Goal: Task Accomplishment & Management: Manage account settings

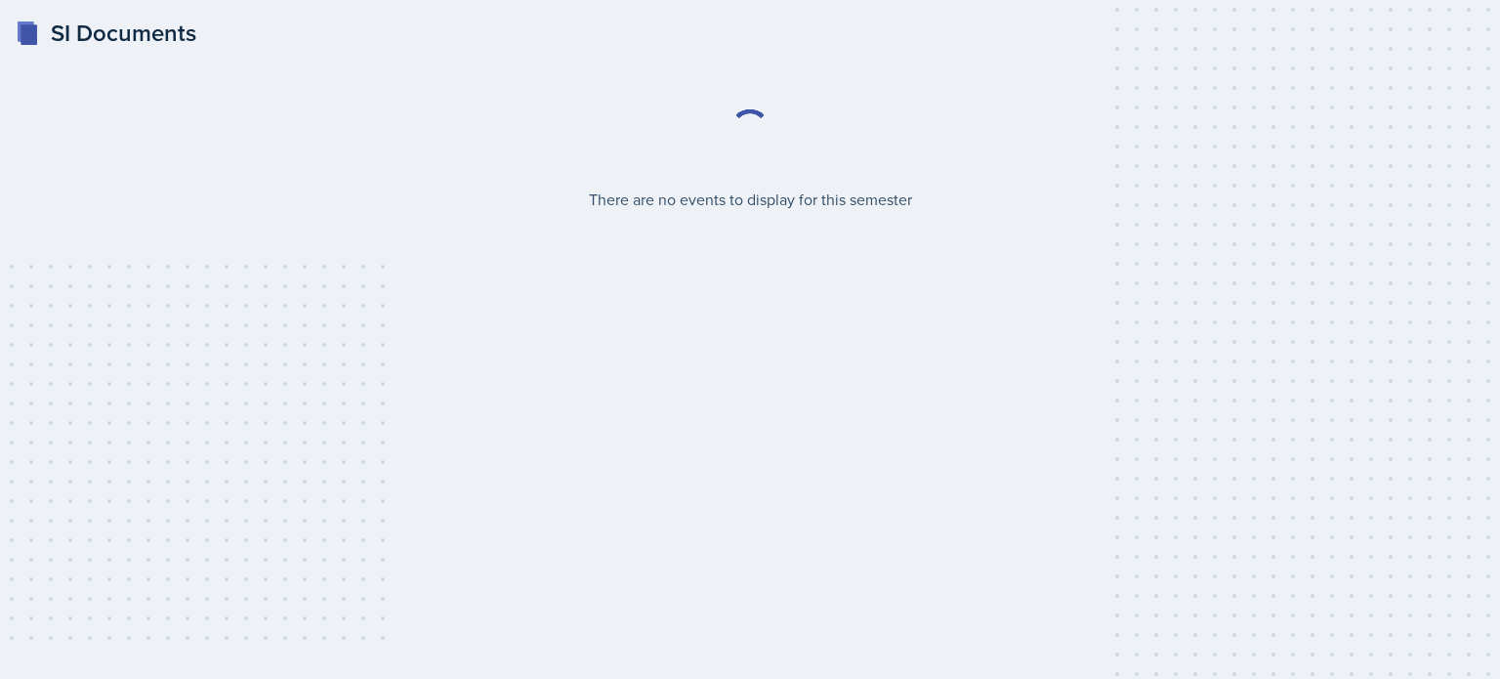
select select "2bed604d-1099-4043-b1bc-2365e8740244"
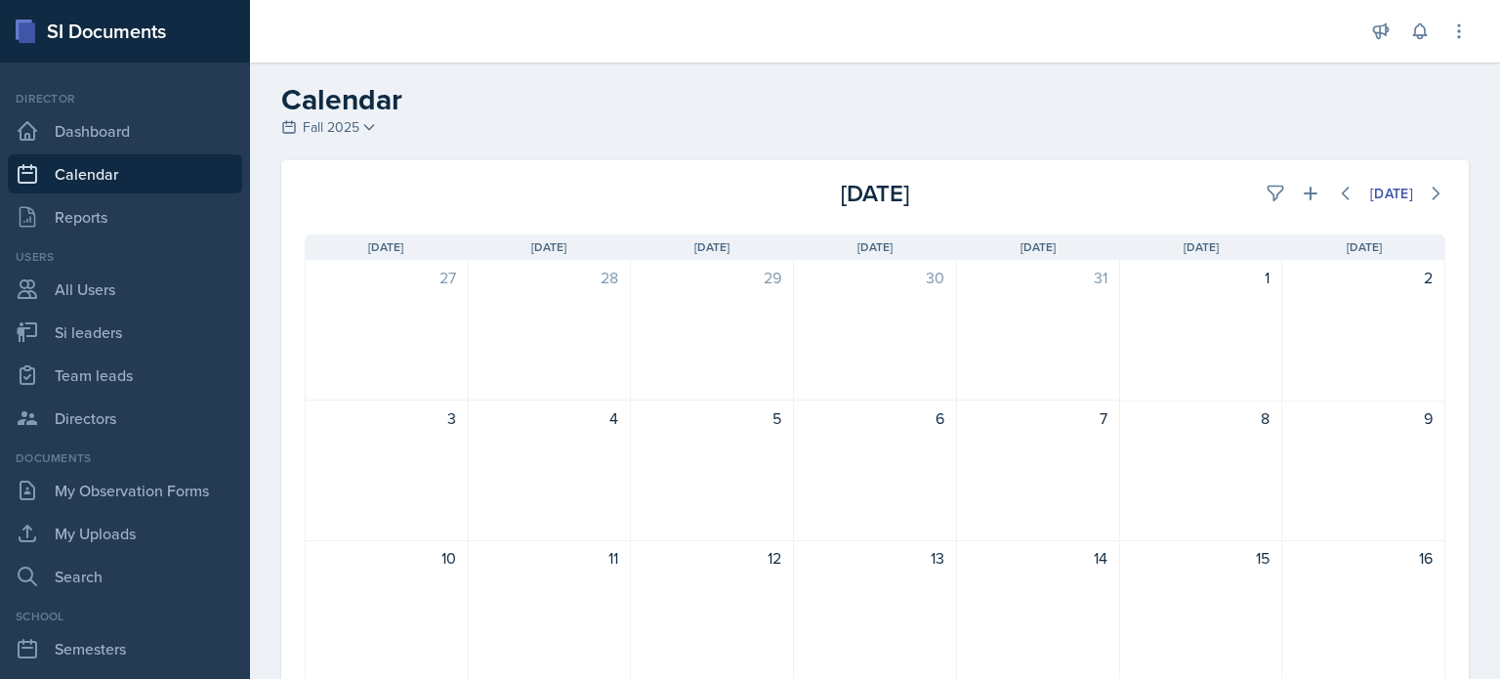
scroll to position [391, 0]
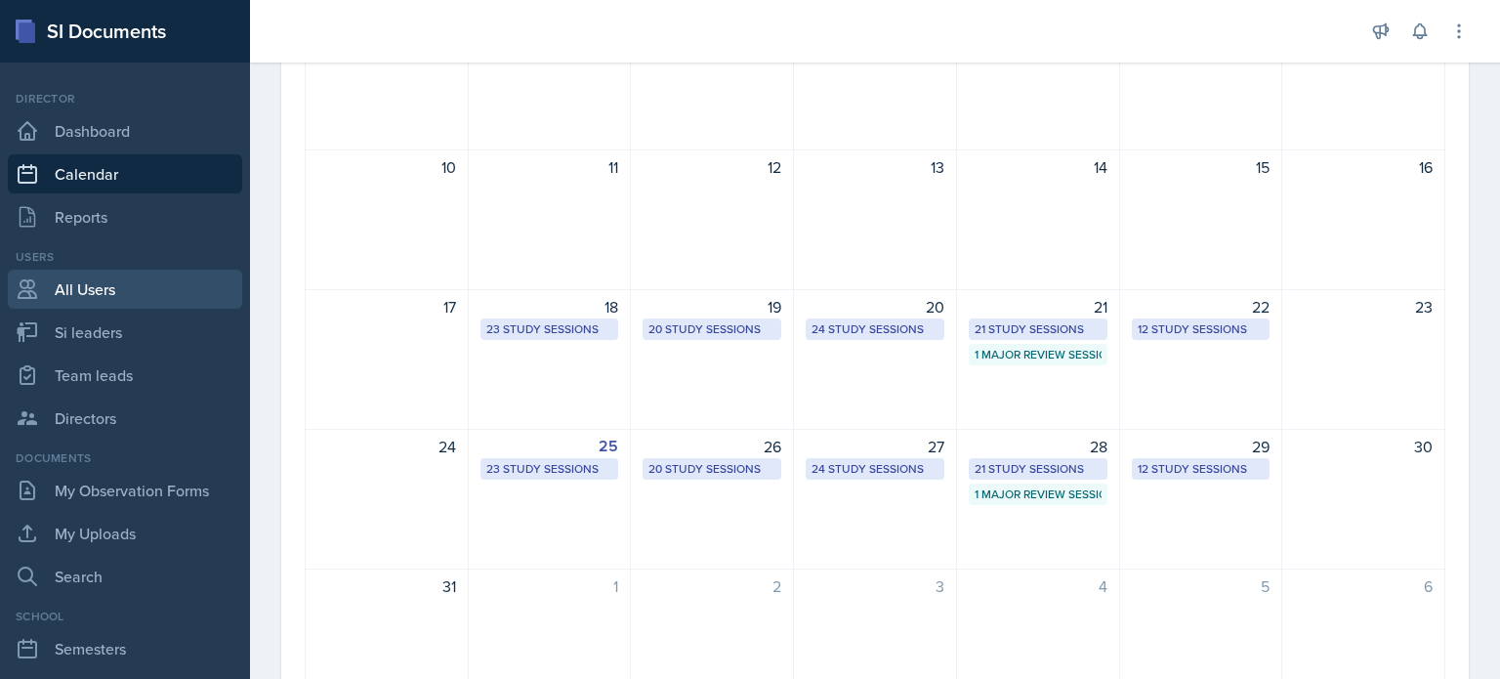
click at [104, 284] on link "All Users" at bounding box center [125, 289] width 234 height 39
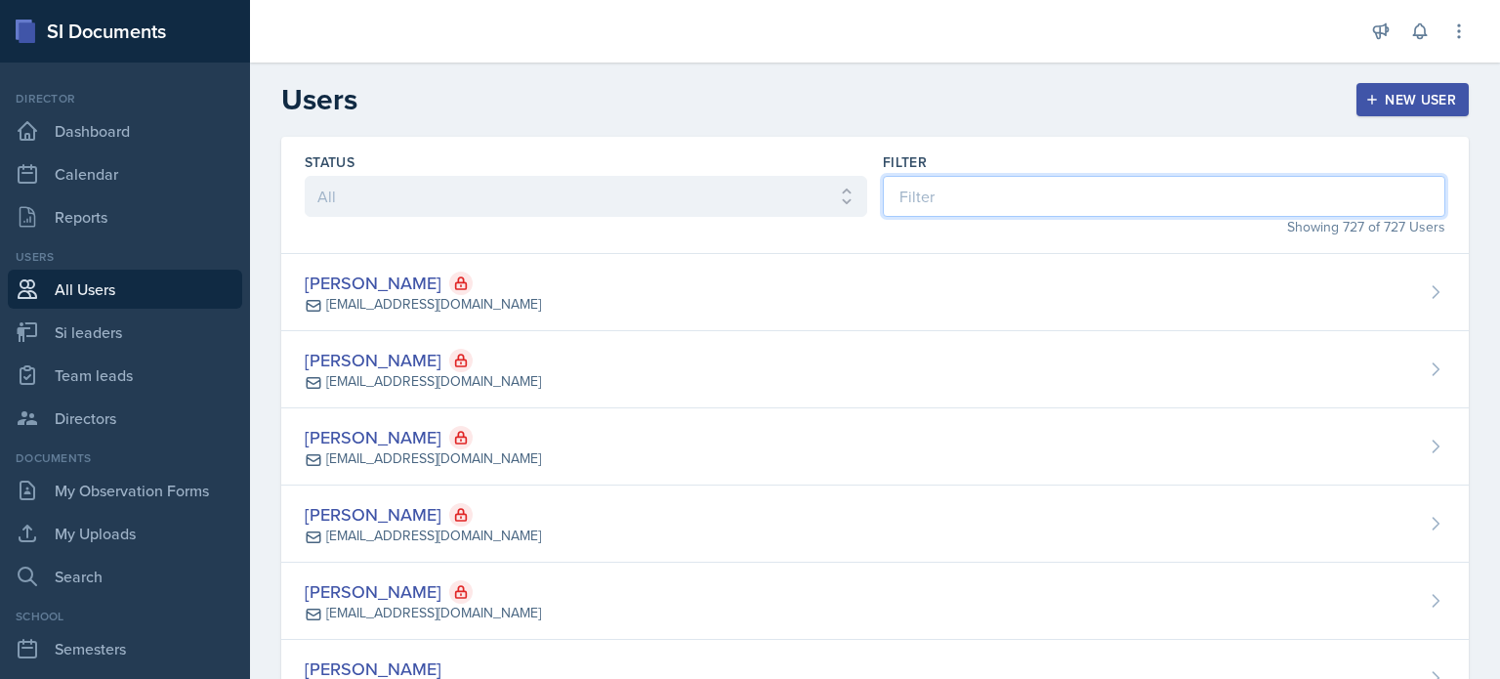
click at [1111, 200] on input at bounding box center [1164, 196] width 562 height 41
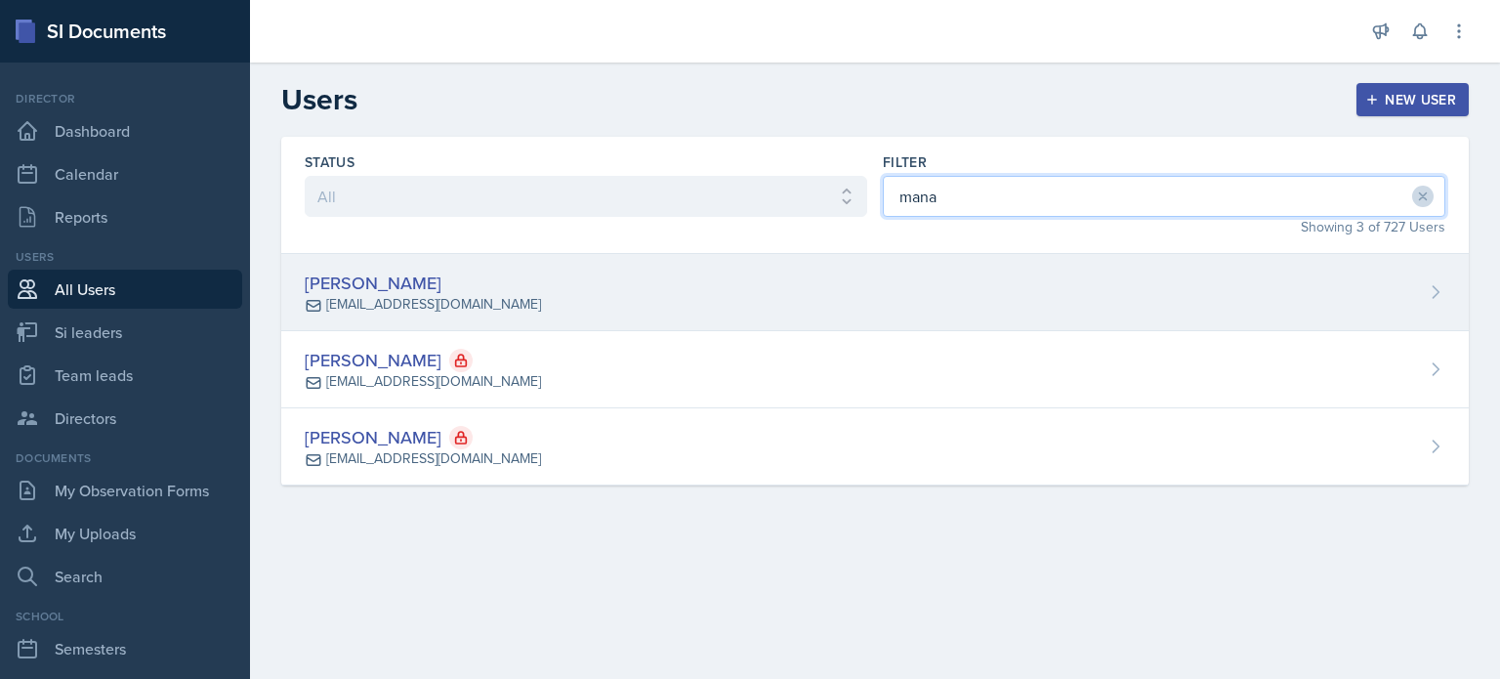
type input "mana"
click at [917, 294] on div "[PERSON_NAME] [EMAIL_ADDRESS][DOMAIN_NAME]" at bounding box center [874, 292] width 1187 height 77
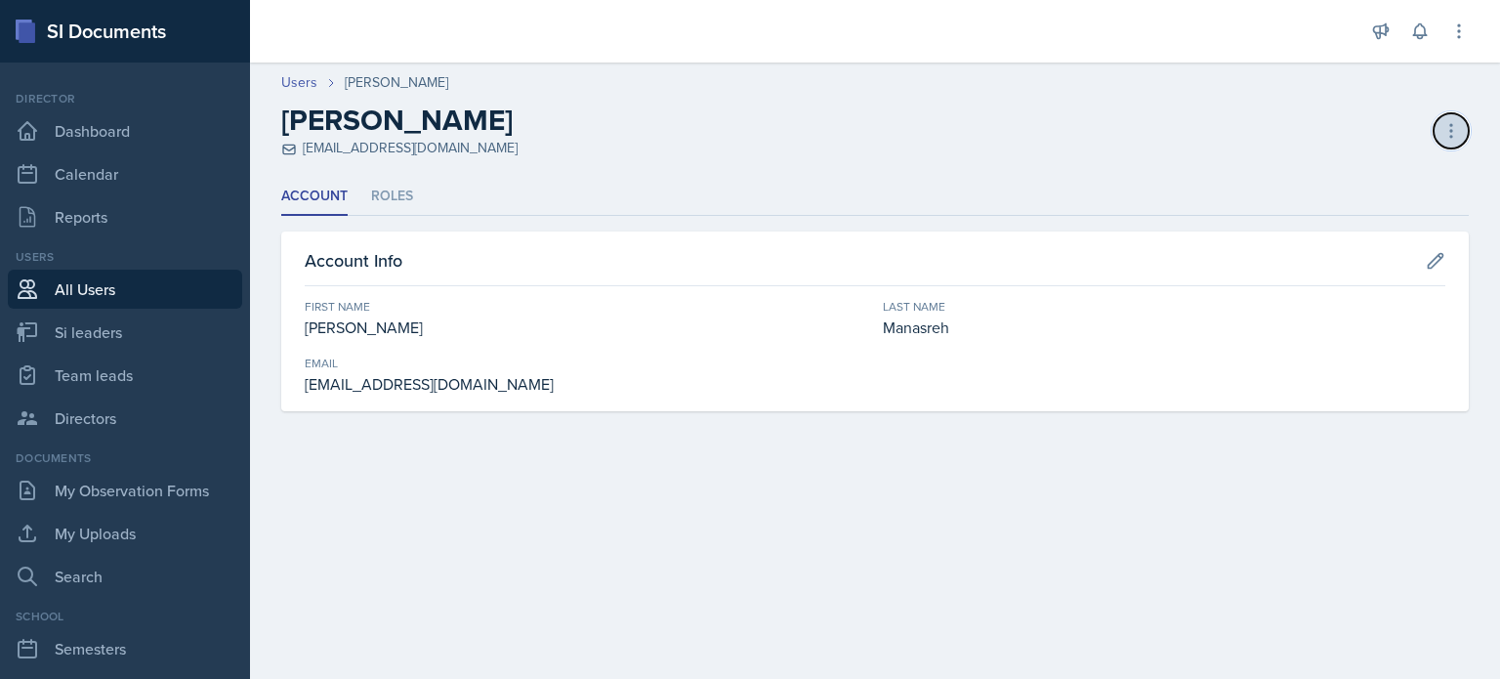
click at [1465, 132] on button at bounding box center [1450, 130] width 35 height 35
click at [1329, 171] on div "Deactivate User" at bounding box center [1366, 171] width 187 height 39
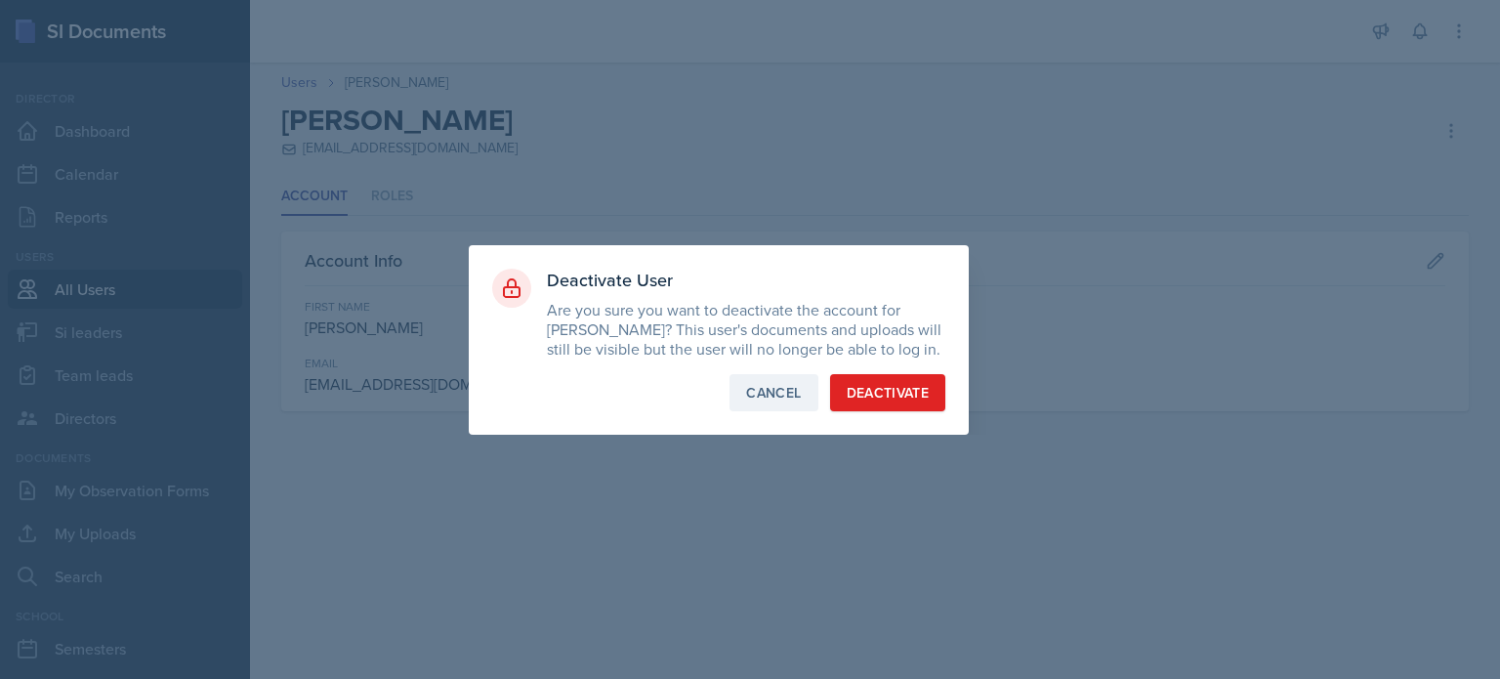
click at [761, 397] on div "Cancel" at bounding box center [773, 393] width 55 height 20
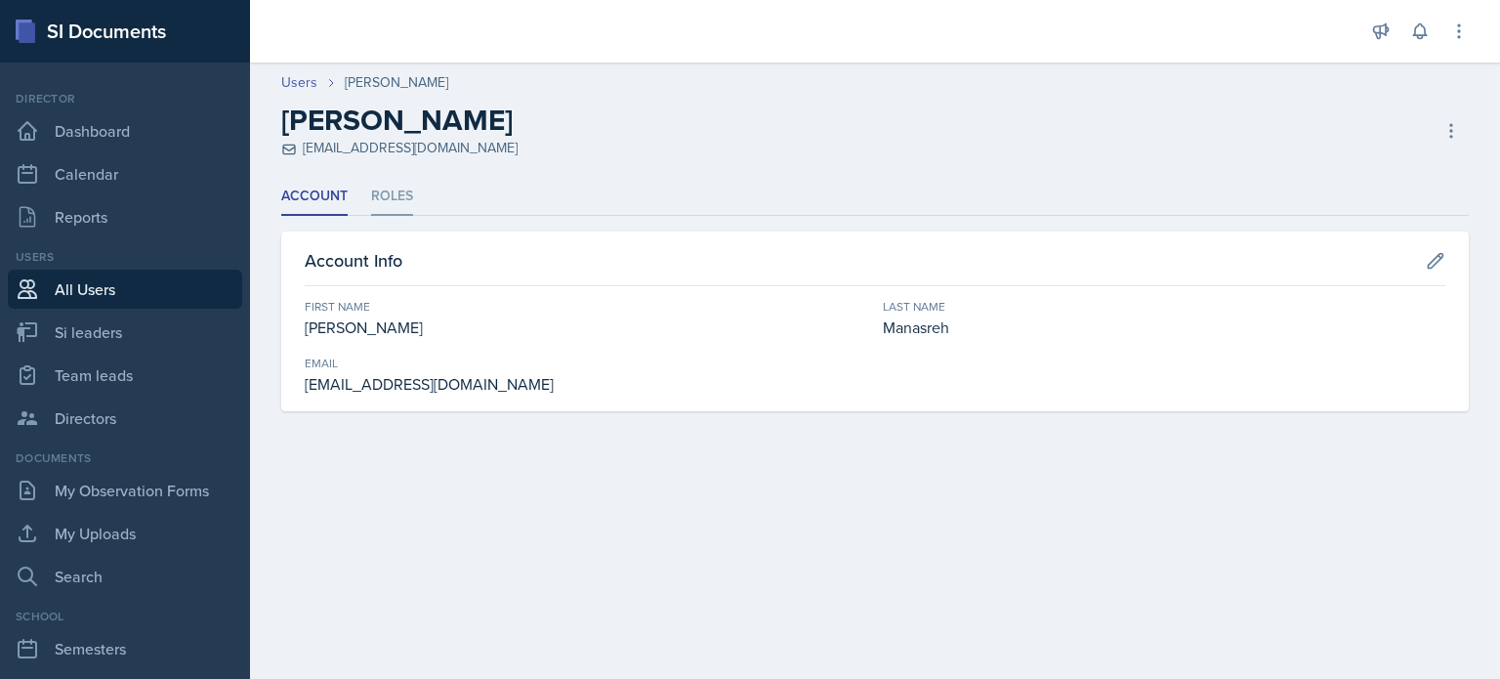
click at [390, 191] on li "Roles" at bounding box center [392, 197] width 42 height 38
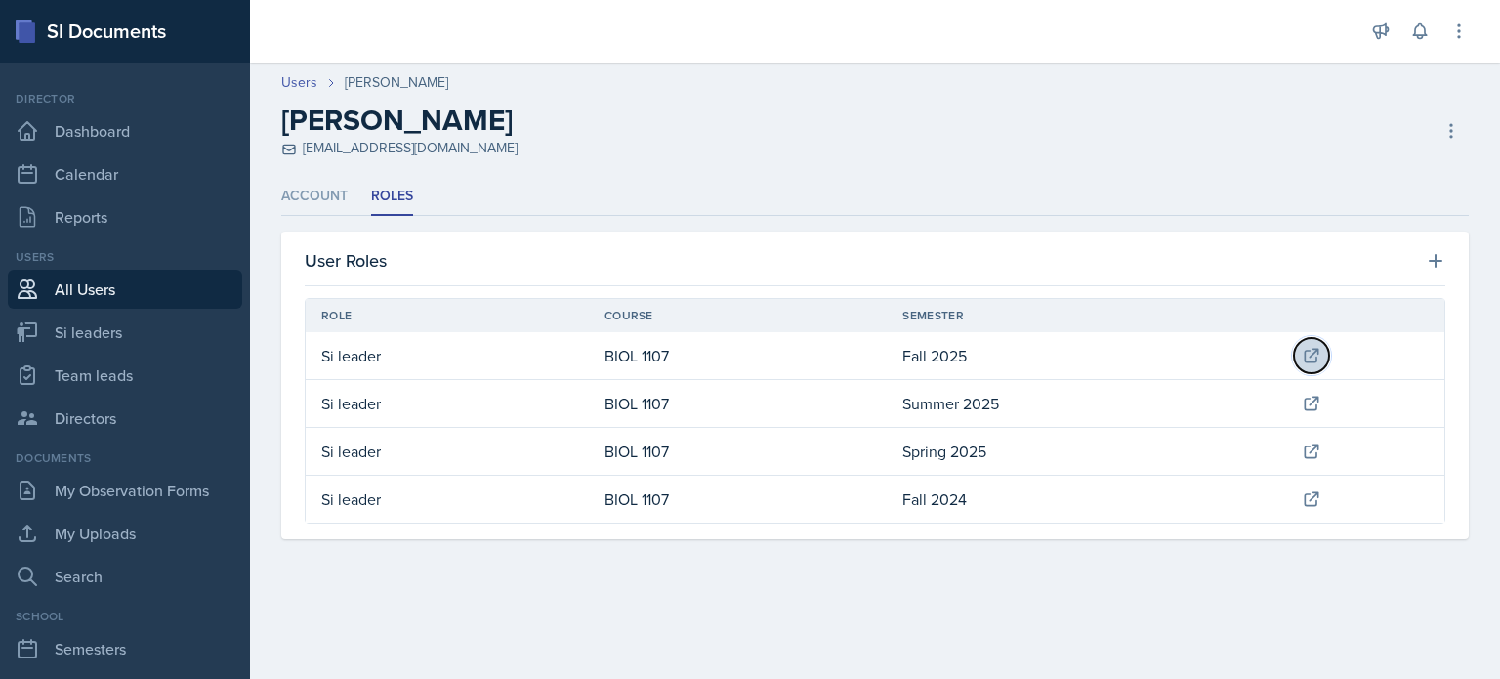
click at [1318, 355] on icon at bounding box center [1312, 356] width 20 height 20
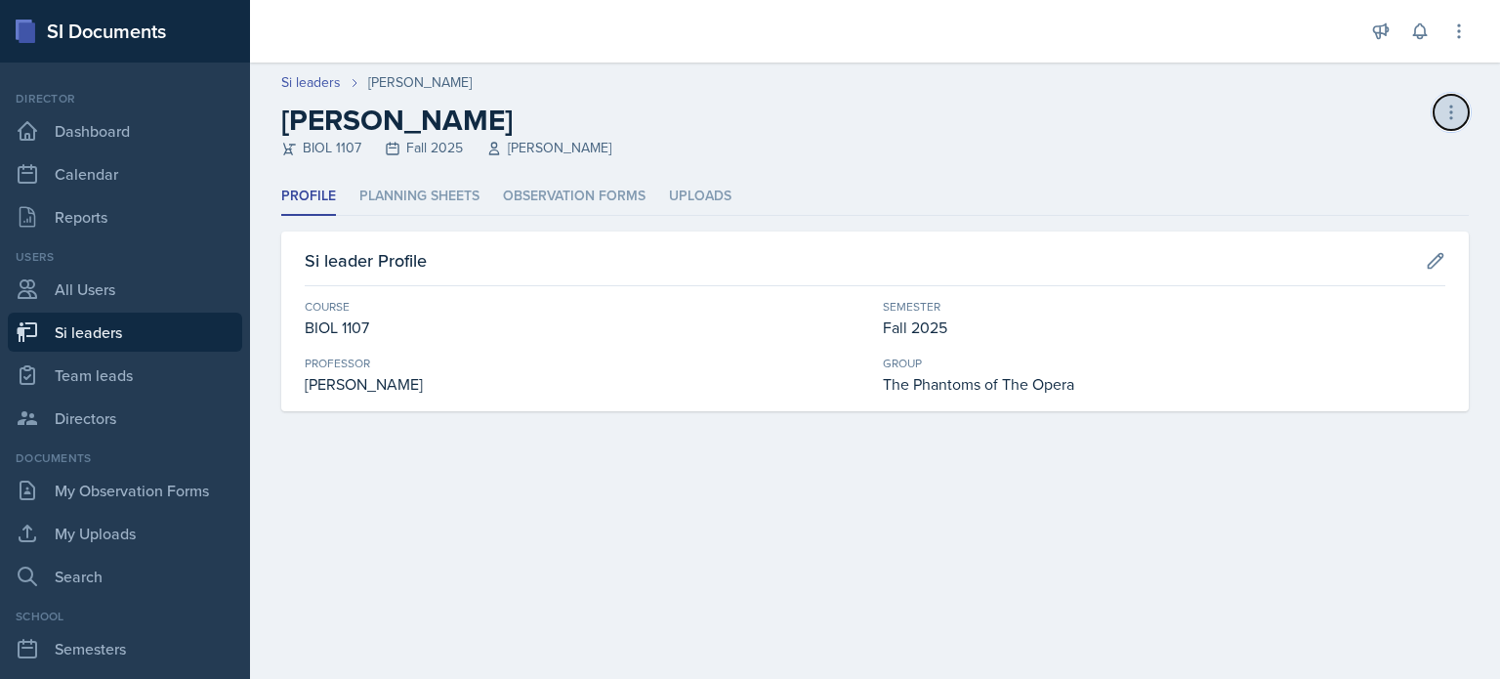
click at [1454, 104] on icon at bounding box center [1451, 113] width 20 height 20
click at [1342, 158] on div "[PERSON_NAME] leader" at bounding box center [1366, 165] width 187 height 62
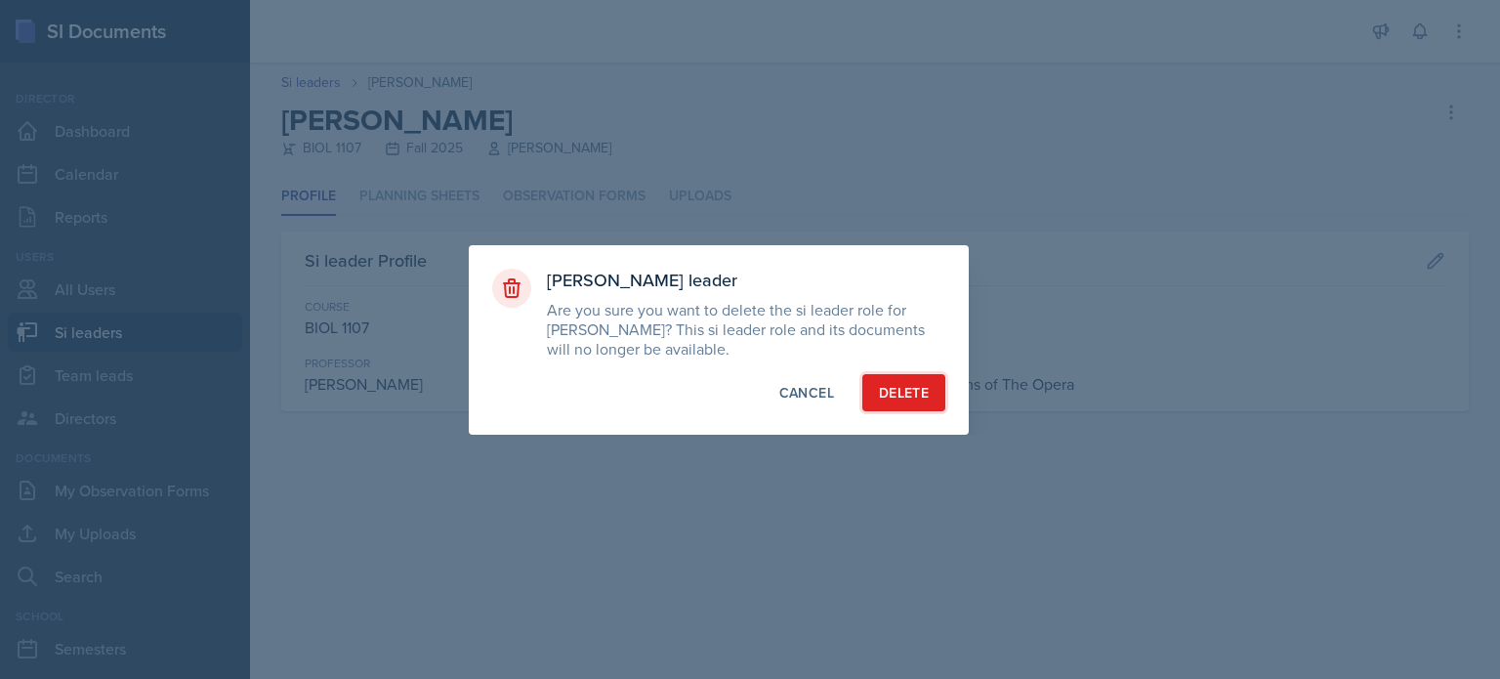
click at [899, 389] on div "Delete" at bounding box center [904, 393] width 50 height 20
select select "2bed604d-1099-4043-b1bc-2365e8740244"
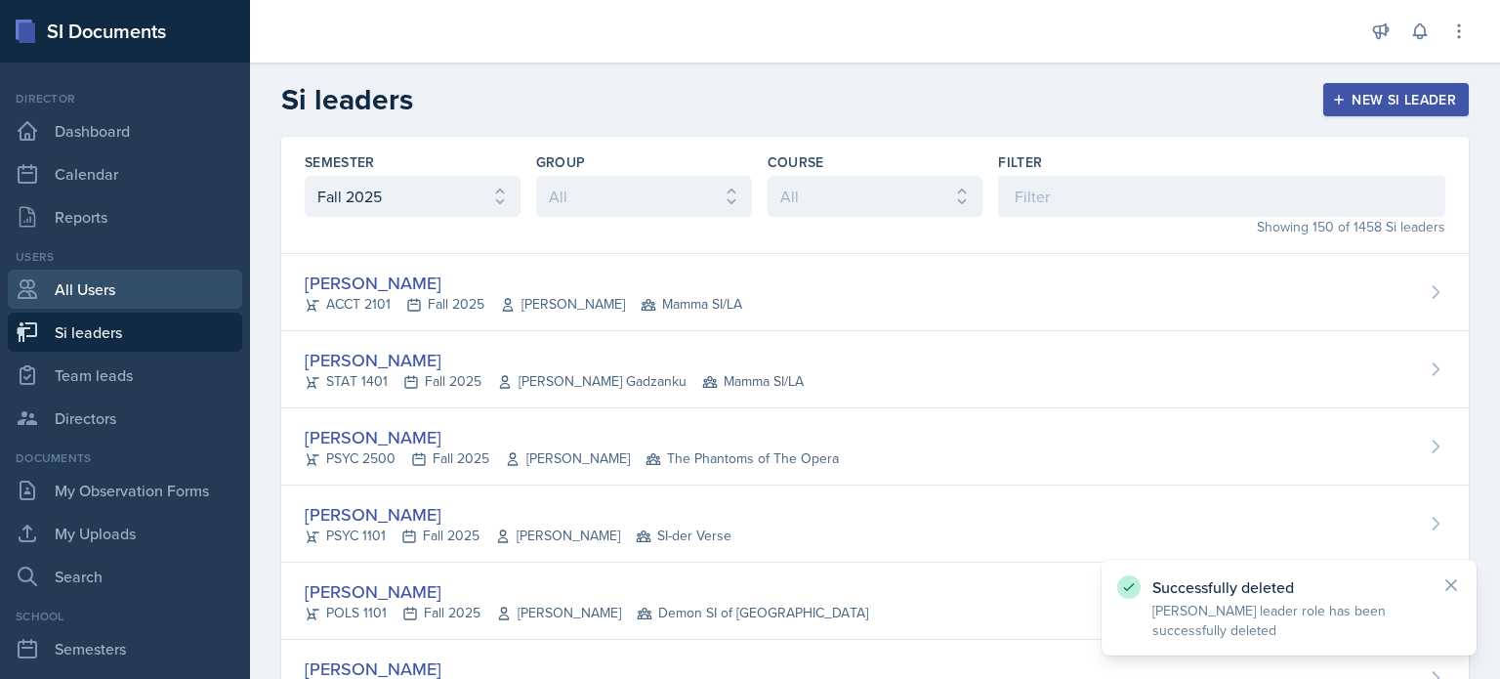
click at [69, 287] on link "All Users" at bounding box center [125, 289] width 234 height 39
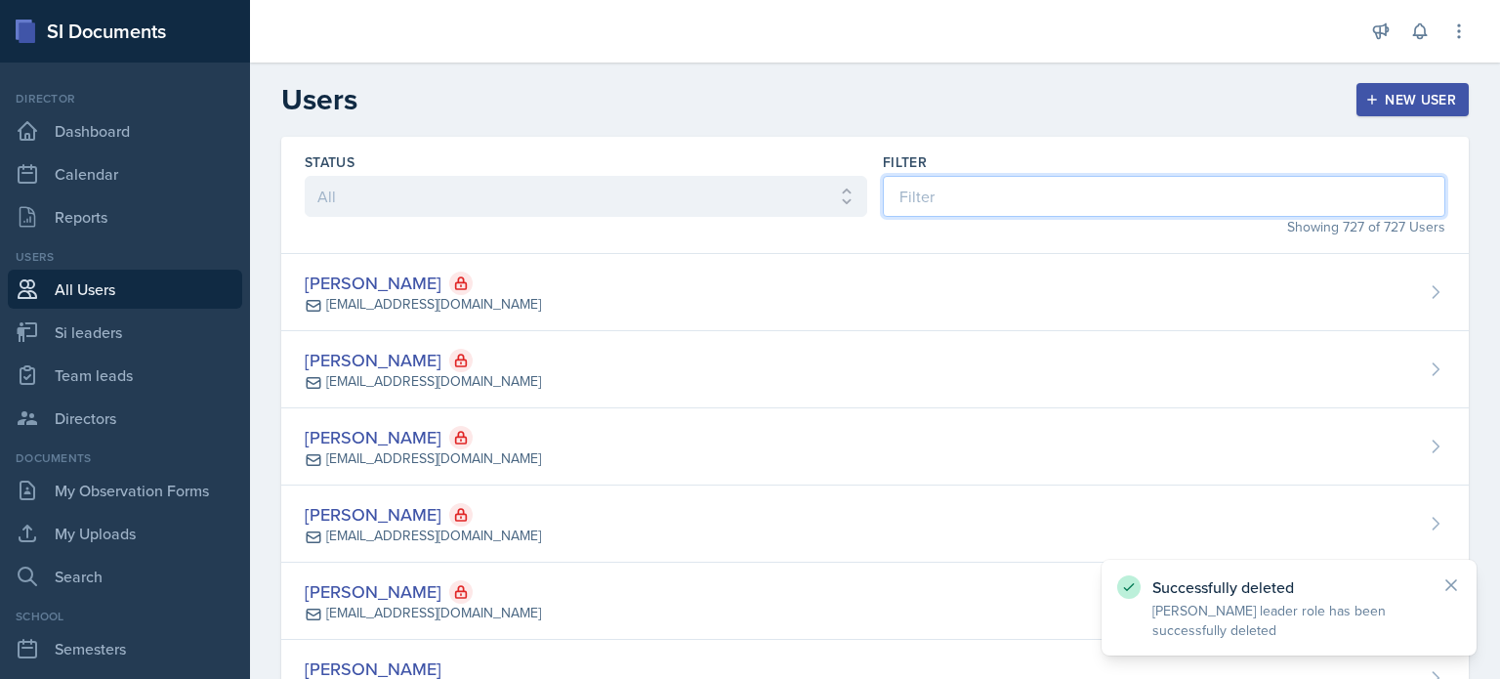
click at [1079, 190] on input at bounding box center [1164, 196] width 562 height 41
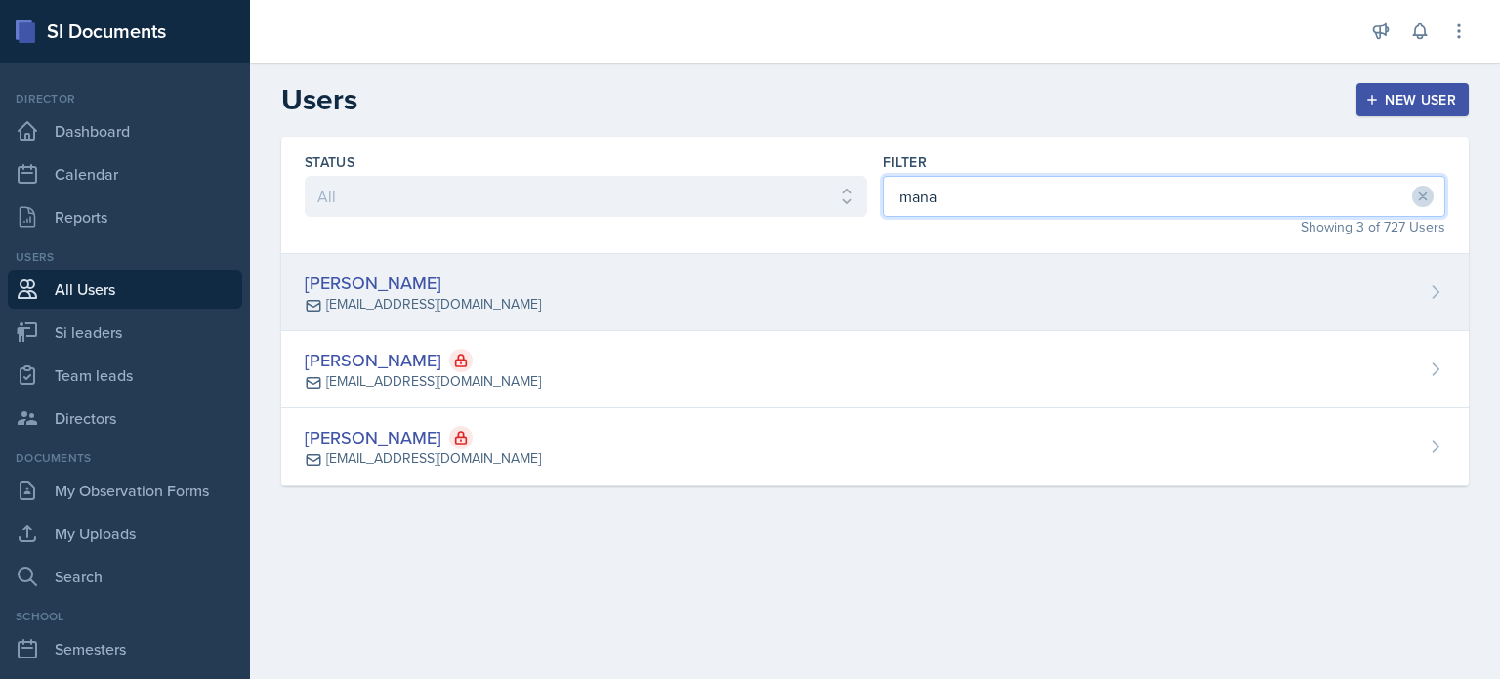
type input "mana"
click at [1013, 264] on div "[PERSON_NAME] [EMAIL_ADDRESS][DOMAIN_NAME]" at bounding box center [874, 292] width 1187 height 77
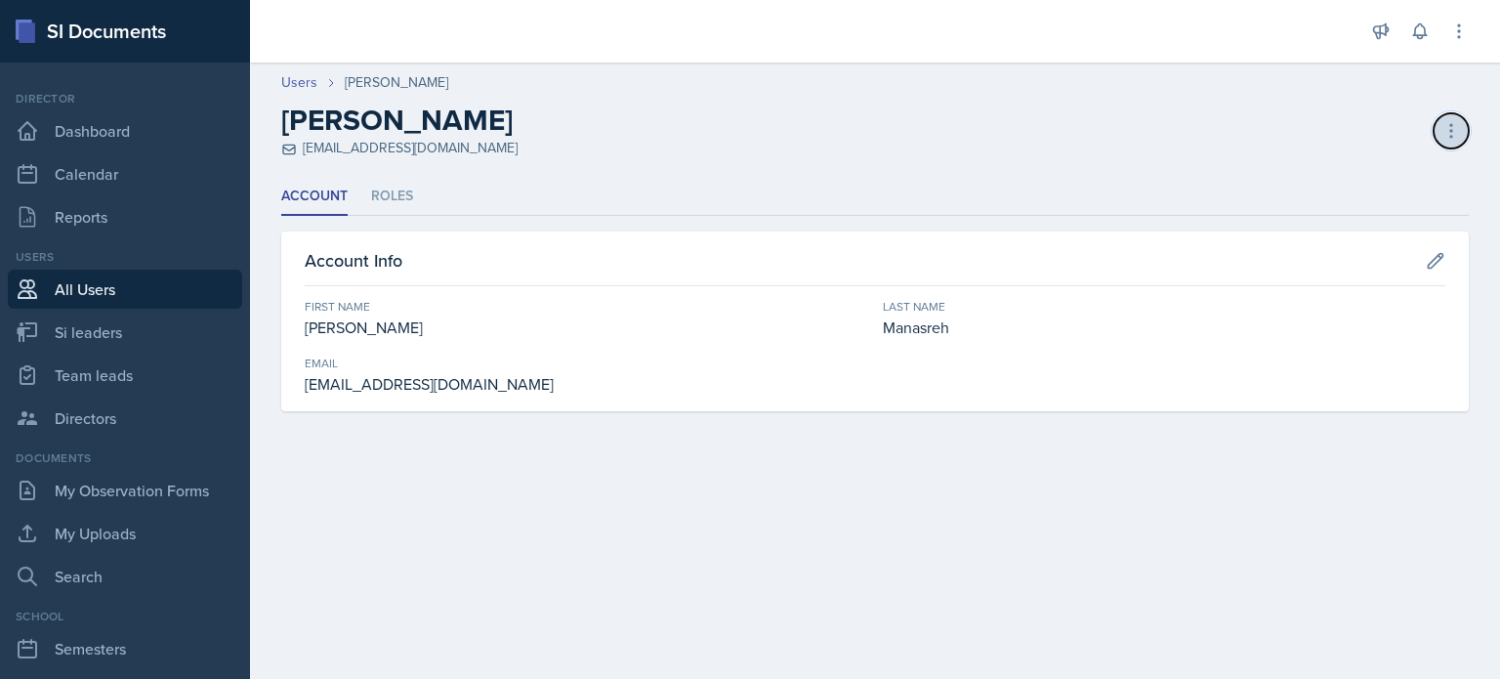
click at [1462, 133] on button at bounding box center [1450, 130] width 35 height 35
click at [1350, 173] on div "Deactivate User" at bounding box center [1366, 171] width 187 height 39
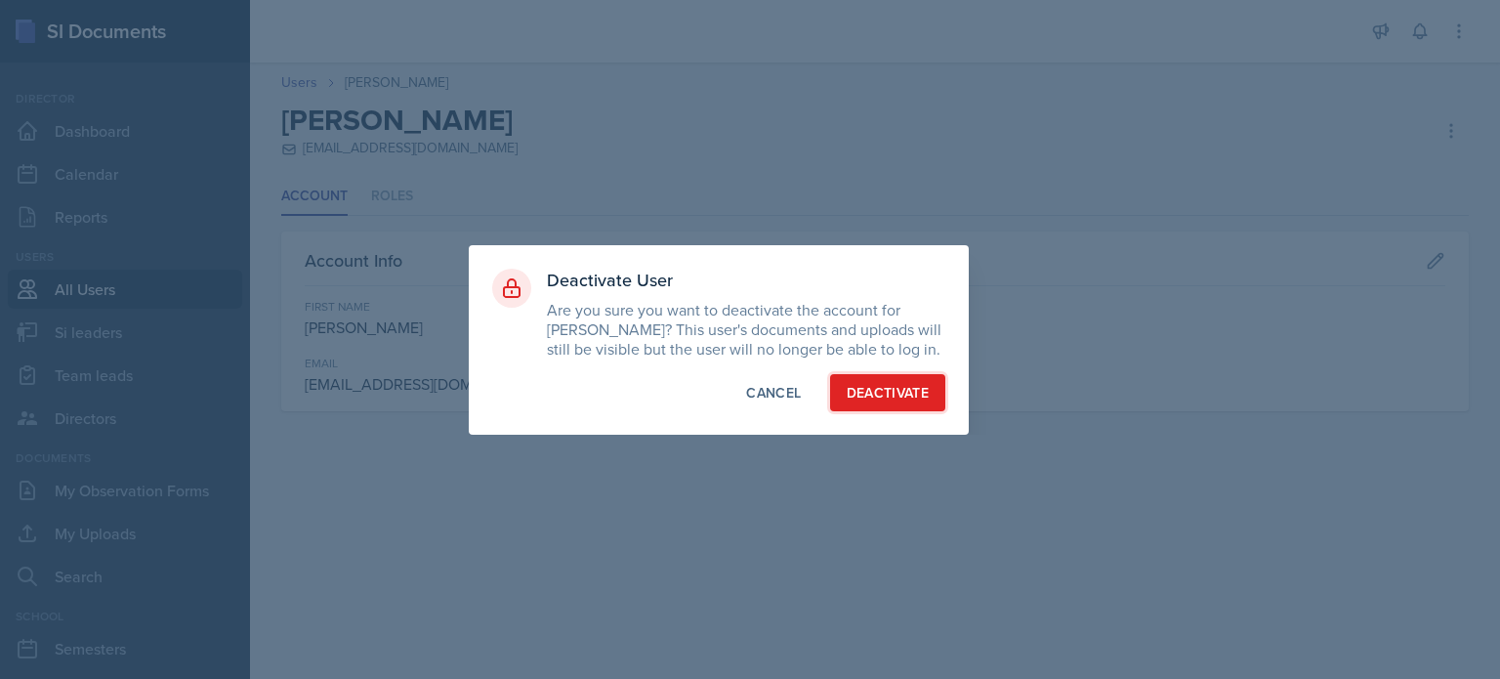
click at [860, 383] on div "Deactivate" at bounding box center [888, 393] width 83 height 20
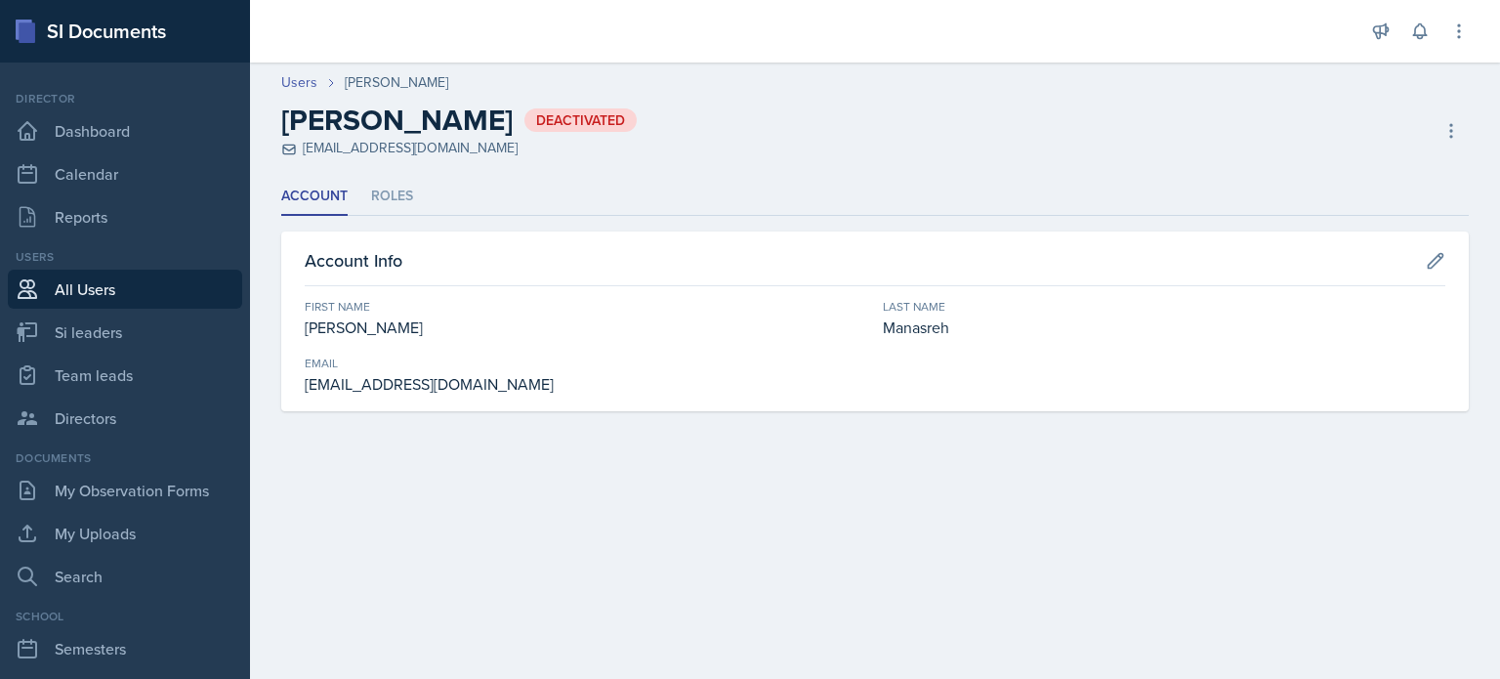
drag, startPoint x: 301, startPoint y: 81, endPoint x: 277, endPoint y: 0, distance: 84.4
click at [301, 81] on link "Users" at bounding box center [299, 82] width 36 height 21
